Goal: Task Accomplishment & Management: Use online tool/utility

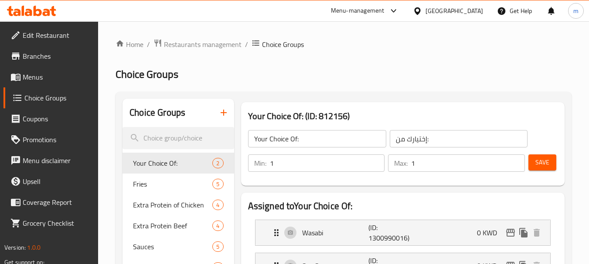
click at [40, 12] on icon at bounding box center [38, 11] width 8 height 10
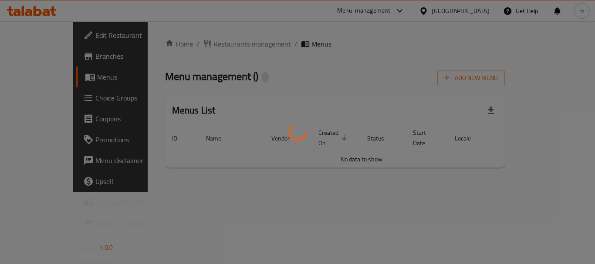
click at [46, 10] on div at bounding box center [297, 132] width 595 height 264
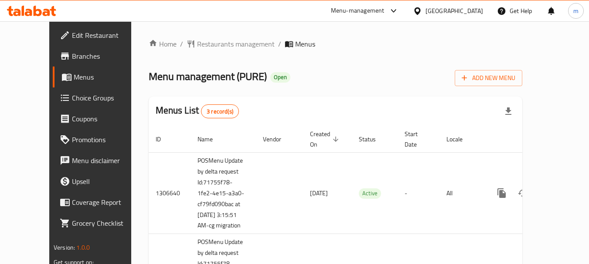
click at [53, 24] on ul "Edit Restaurant Branches Menus Choice Groups Coupons Promotions Menu disclaimer…" at bounding box center [95, 129] width 105 height 216
click at [36, 10] on icon at bounding box center [38, 11] width 8 height 10
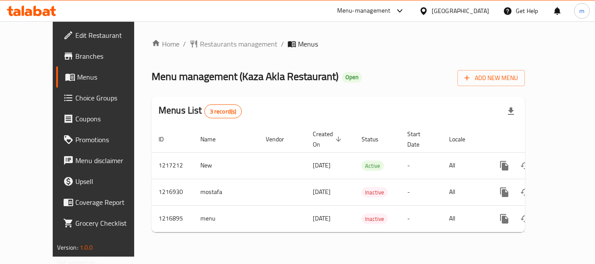
click at [60, 16] on div at bounding box center [31, 10] width 63 height 17
click at [35, 9] on icon at bounding box center [38, 11] width 8 height 10
click at [75, 103] on span "Choice Groups" at bounding box center [110, 98] width 70 height 10
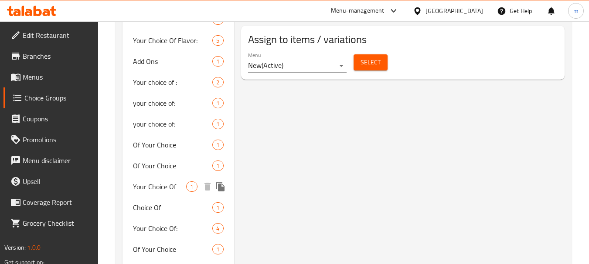
scroll to position [585, 0]
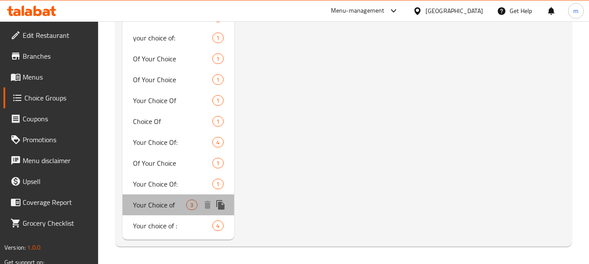
click at [153, 206] on span "Your Choice of" at bounding box center [159, 205] width 53 height 10
type input "Your Choice of"
type input "اختيارك من"
type input "0"
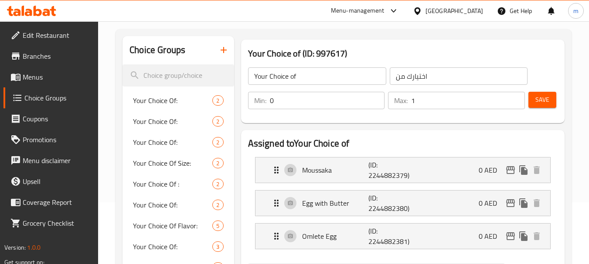
scroll to position [105, 0]
